Goal: Find specific page/section: Find specific page/section

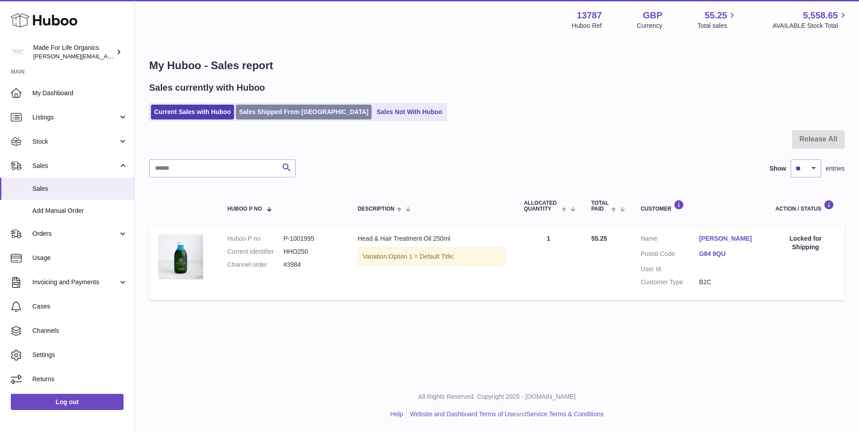
click at [281, 112] on link "Sales Shipped From [GEOGRAPHIC_DATA]" at bounding box center [304, 112] width 136 height 15
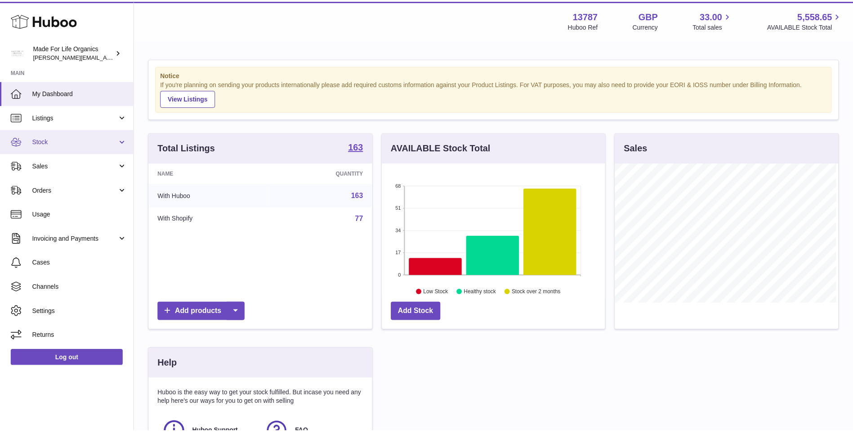
scroll to position [140, 225]
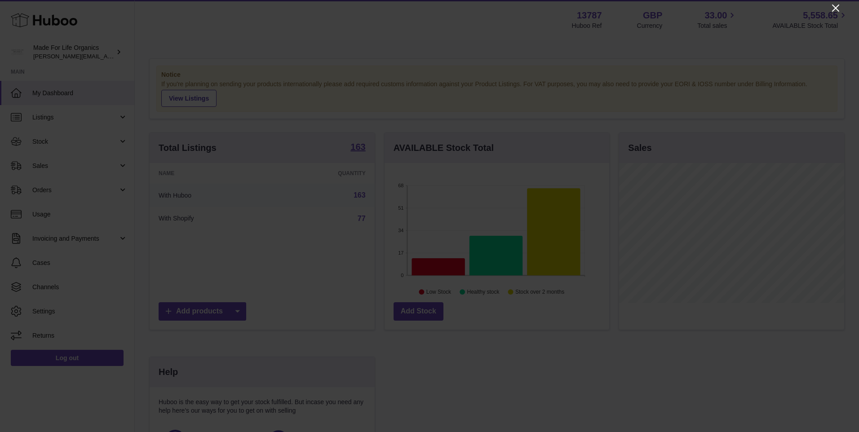
click at [837, 9] on icon "Close" at bounding box center [835, 7] width 7 height 7
click at [837, 9] on div at bounding box center [429, 216] width 859 height 432
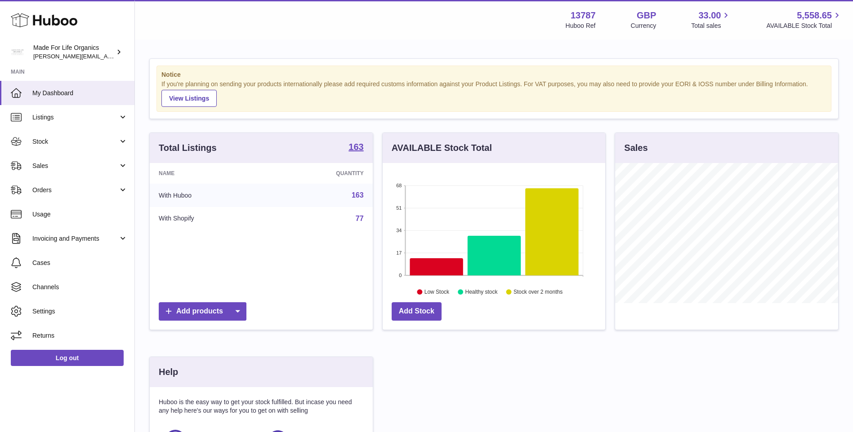
scroll to position [449256, 449173]
drag, startPoint x: 41, startPoint y: 166, endPoint x: 44, endPoint y: 162, distance: 5.4
click at [41, 166] on span "Sales" at bounding box center [75, 166] width 86 height 9
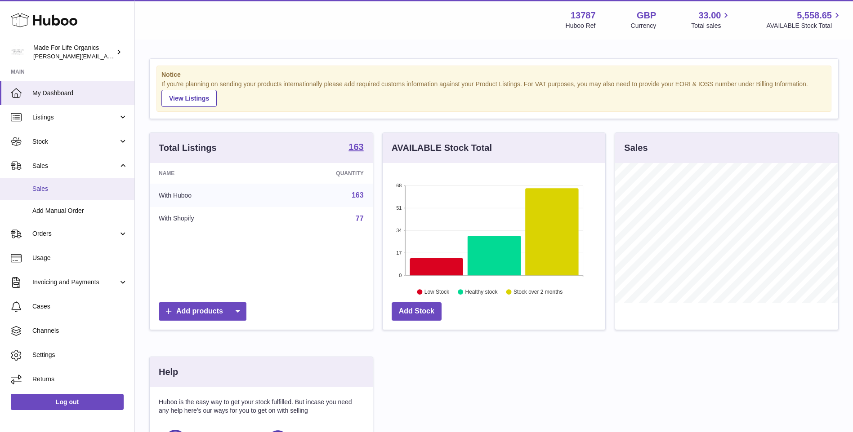
click at [43, 193] on link "Sales" at bounding box center [67, 189] width 134 height 22
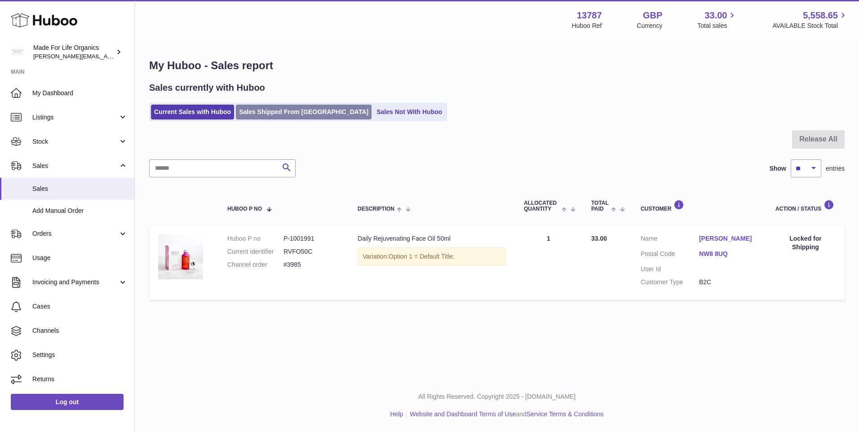
click at [281, 112] on link "Sales Shipped From [GEOGRAPHIC_DATA]" at bounding box center [304, 112] width 136 height 15
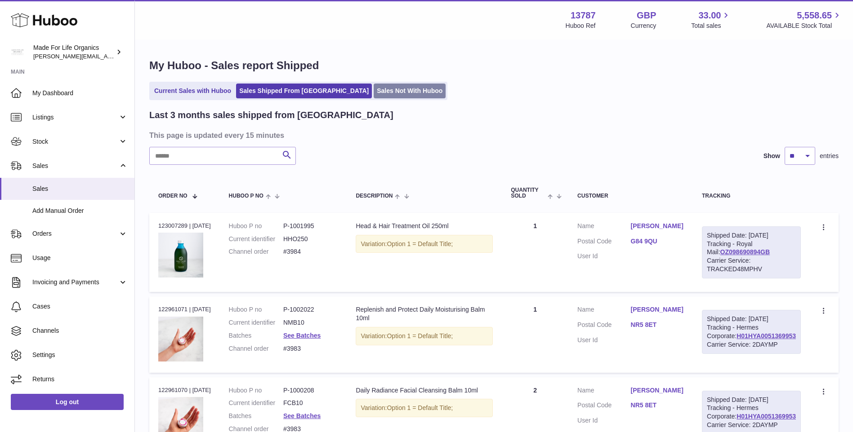
click at [373, 91] on link "Sales Not With Huboo" at bounding box center [409, 91] width 72 height 15
